Goal: Task Accomplishment & Management: Use online tool/utility

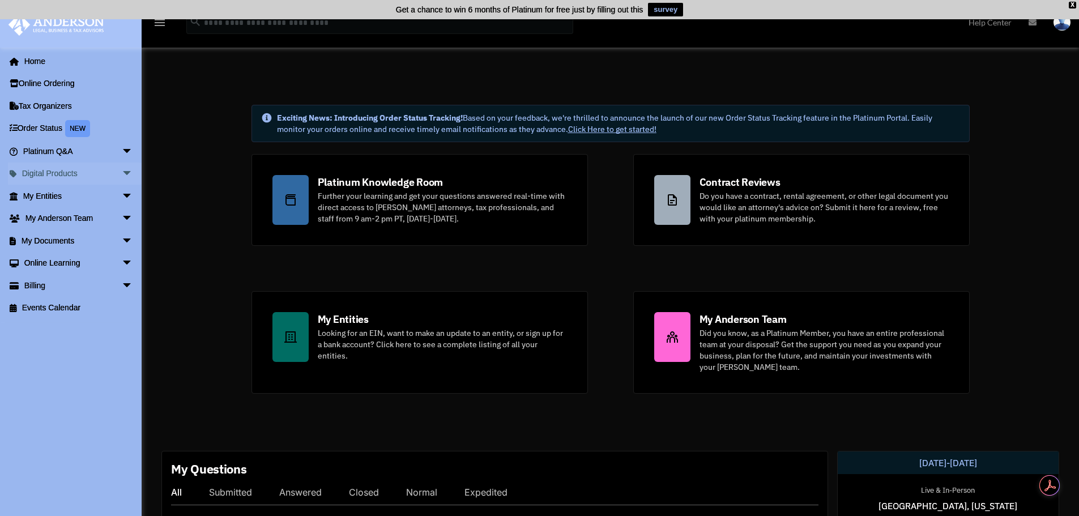
click at [122, 169] on span "arrow_drop_down" at bounding box center [133, 174] width 23 height 23
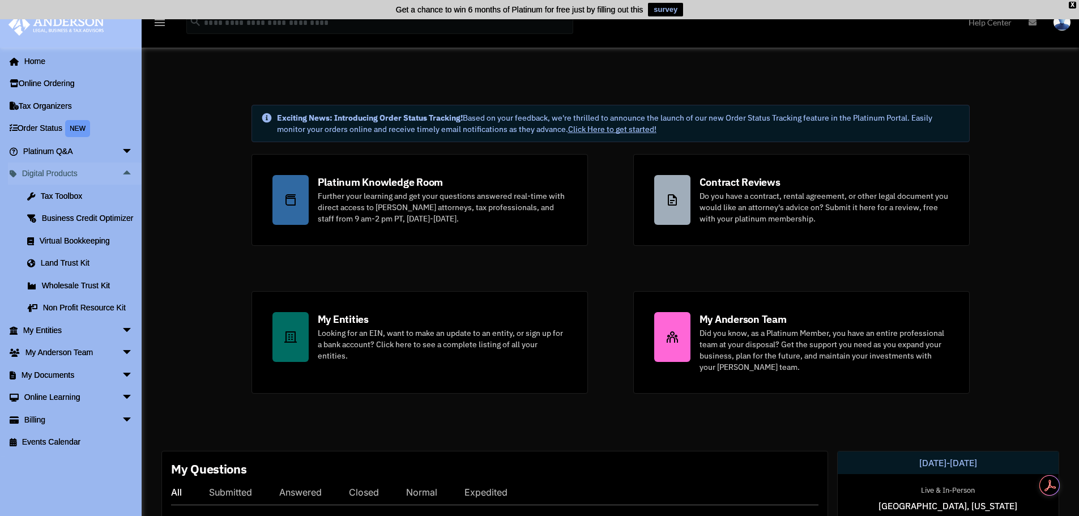
click at [122, 169] on span "arrow_drop_up" at bounding box center [133, 174] width 23 height 23
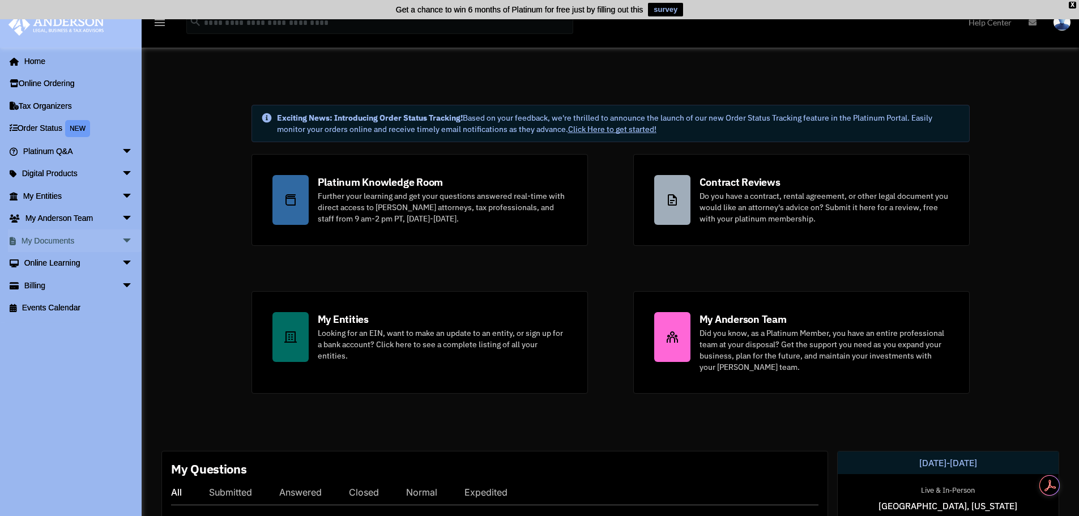
click at [122, 233] on span "arrow_drop_down" at bounding box center [133, 240] width 23 height 23
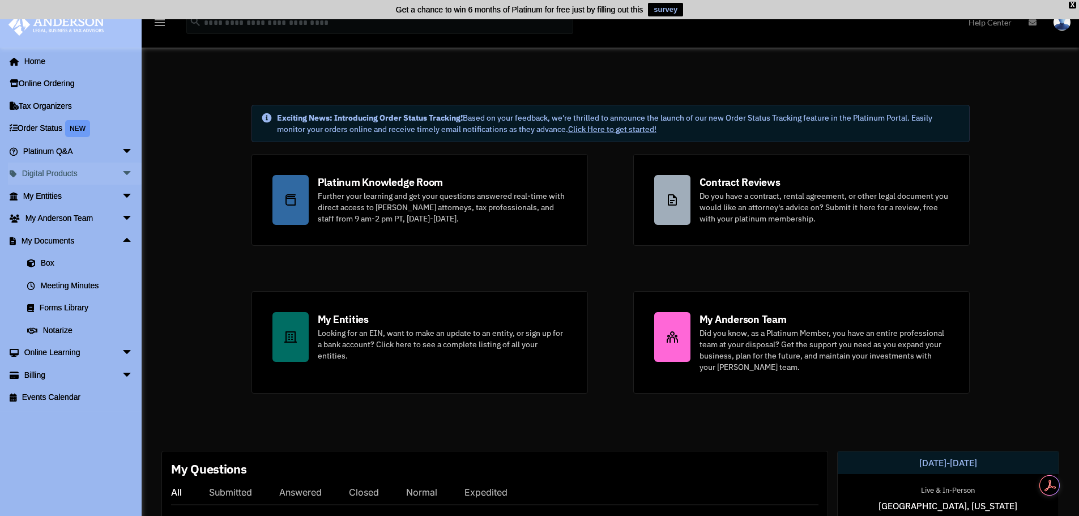
click at [122, 172] on span "arrow_drop_down" at bounding box center [133, 174] width 23 height 23
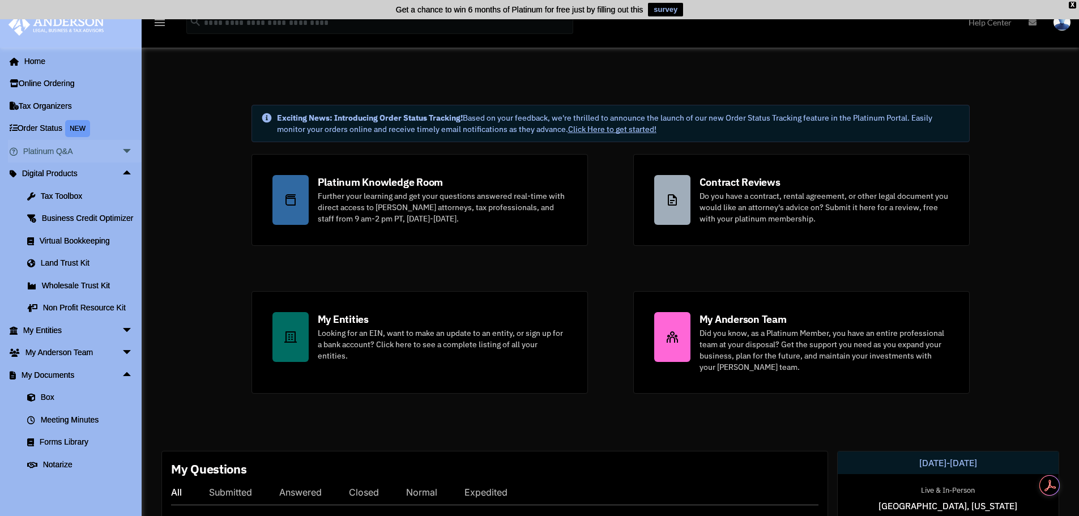
click at [122, 152] on span "arrow_drop_down" at bounding box center [133, 151] width 23 height 23
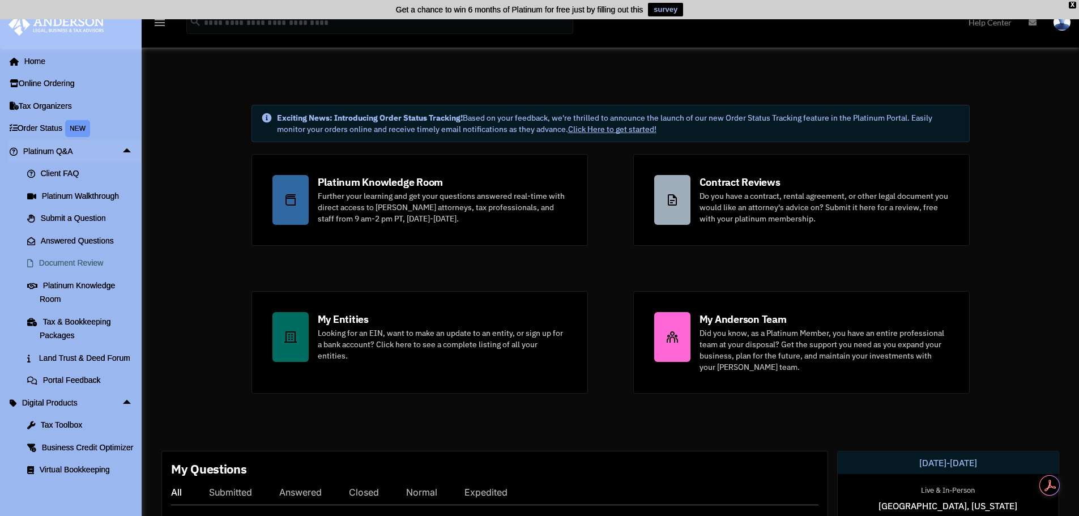
click at [98, 261] on link "Document Review" at bounding box center [83, 263] width 134 height 23
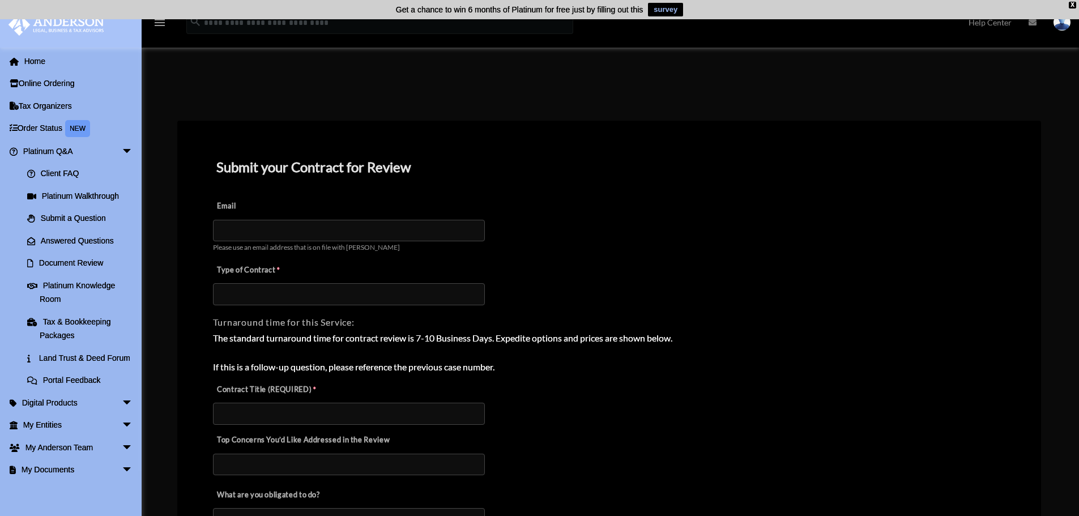
click at [574, 255] on div "Type of Contract" at bounding box center [609, 280] width 795 height 50
